Goal: Task Accomplishment & Management: Manage account settings

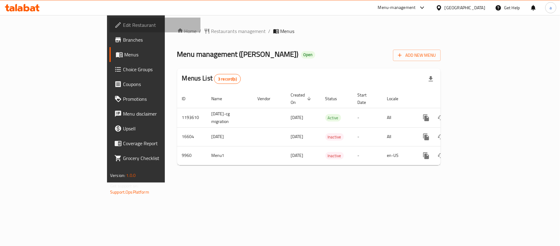
click at [123, 27] on span "Edit Restaurant" at bounding box center [159, 24] width 73 height 7
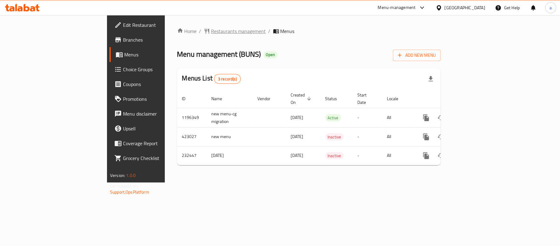
click at [211, 28] on span "Restaurants management" at bounding box center [238, 30] width 55 height 7
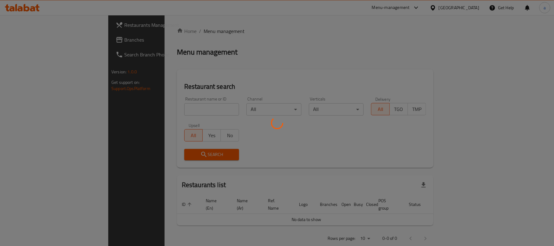
click at [40, 45] on div at bounding box center [277, 123] width 554 height 246
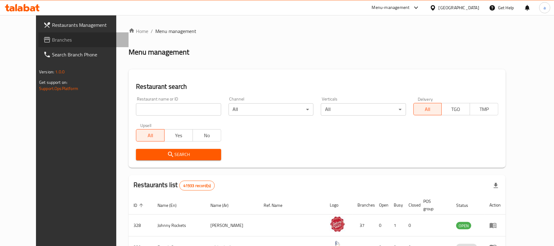
click at [40, 45] on link "Branches" at bounding box center [83, 39] width 90 height 15
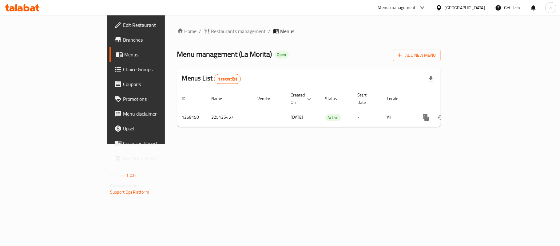
click at [177, 42] on div "Home / Restaurants management / Menus Menu management ( La Morita ) Open Add Ne…" at bounding box center [309, 79] width 264 height 104
click at [177, 37] on div "Home / Restaurants management / Menus Menu management ( La Morita ) Open Add Ne…" at bounding box center [309, 79] width 264 height 104
click at [211, 31] on span "Restaurants management" at bounding box center [238, 30] width 55 height 7
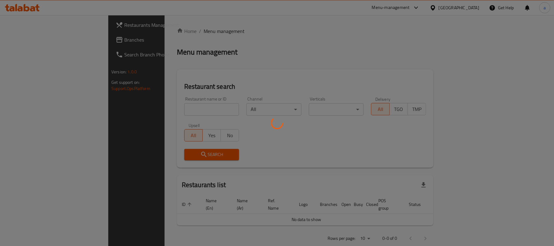
click at [19, 38] on div at bounding box center [277, 123] width 554 height 246
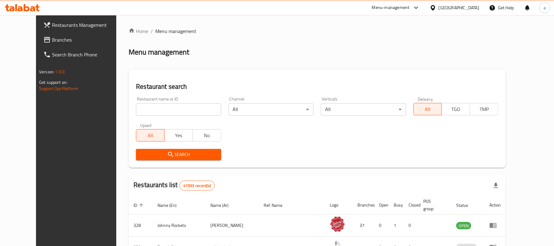
scroll to position [41, 0]
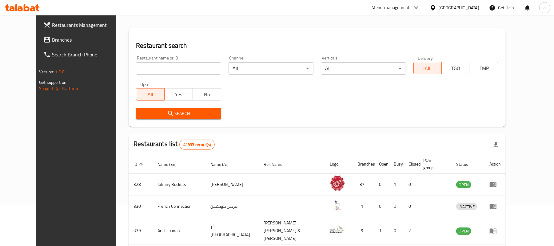
click at [52, 37] on span "Branches" at bounding box center [88, 39] width 72 height 7
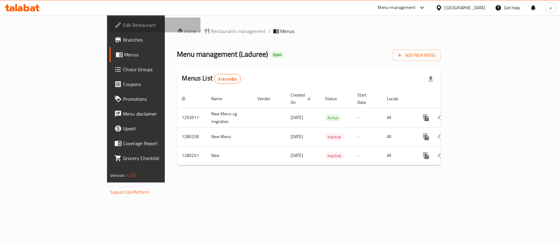
click at [123, 27] on span "Edit Restaurant" at bounding box center [159, 24] width 73 height 7
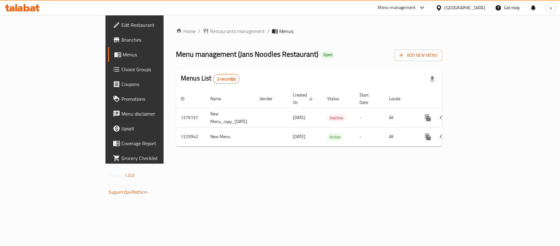
click at [122, 73] on span "Choice Groups" at bounding box center [158, 69] width 73 height 7
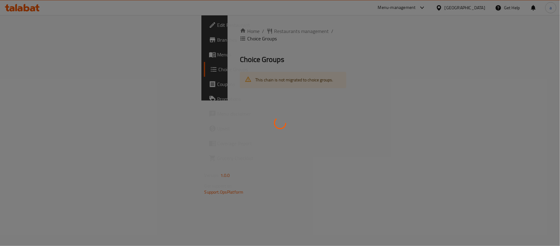
click at [167, 73] on div at bounding box center [280, 123] width 560 height 246
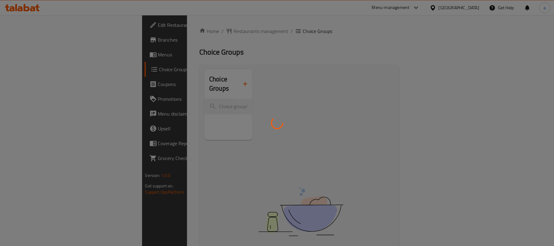
click at [167, 73] on div at bounding box center [277, 123] width 554 height 246
click at [156, 94] on div at bounding box center [277, 123] width 554 height 246
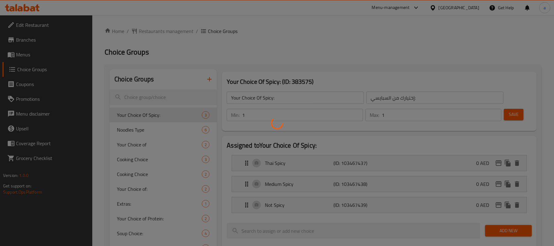
click at [156, 94] on div at bounding box center [277, 123] width 554 height 246
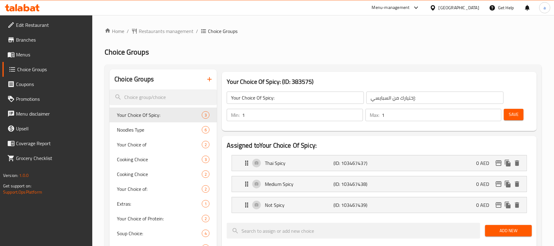
click at [156, 102] on input "search" at bounding box center [163, 97] width 107 height 16
paste input "Starter"
type input "Starter"
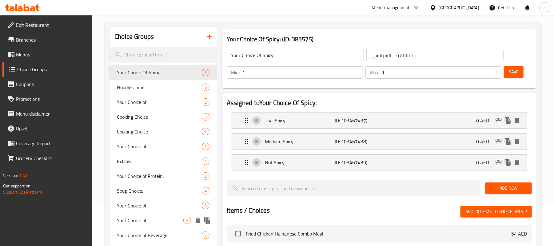
scroll to position [29, 0]
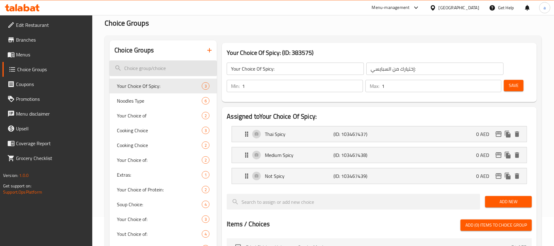
click at [163, 69] on input "search" at bounding box center [163, 68] width 107 height 16
paste input "الزلابية التايلاندية على البخار"
type input "الزلابية التايلاندية على البخار"
click at [159, 74] on input "search" at bounding box center [163, 68] width 107 height 16
paste input "Thai Steamed Dumplings"
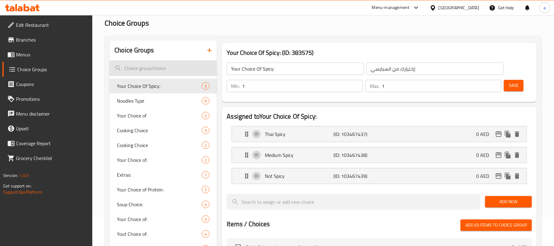
type input "Thai Steamed Dumplings"
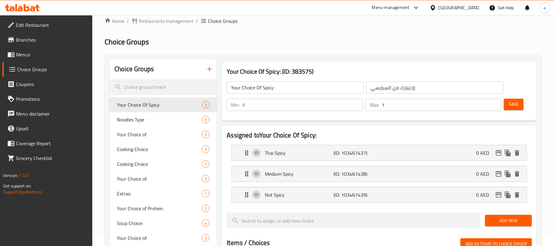
scroll to position [0, 0]
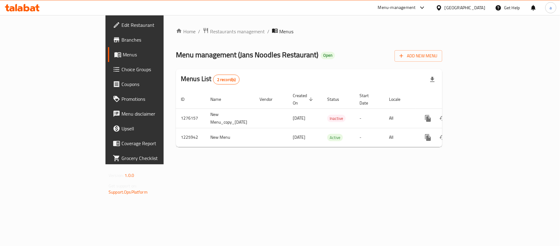
click at [168, 13] on div "Menu-management United Arab Emirates Get Help a" at bounding box center [280, 7] width 560 height 15
click at [176, 40] on div "Home / Restaurants management / Menus Menu management ( Jans Noodles Restaurant…" at bounding box center [309, 89] width 267 height 124
click at [210, 33] on span "Restaurants management" at bounding box center [237, 31] width 55 height 7
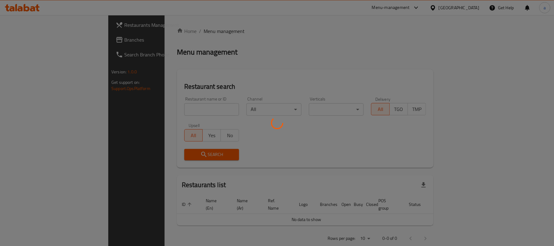
click at [18, 41] on div at bounding box center [277, 123] width 554 height 246
click at [21, 38] on div at bounding box center [277, 123] width 554 height 246
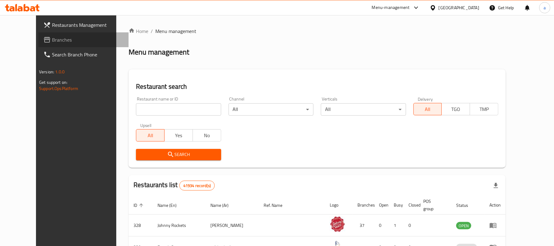
click at [57, 41] on span "Branches" at bounding box center [88, 39] width 72 height 7
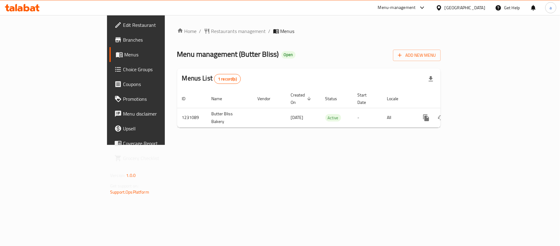
click at [123, 22] on span "Edit Restaurant" at bounding box center [159, 24] width 73 height 7
